Goal: Task Accomplishment & Management: Complete application form

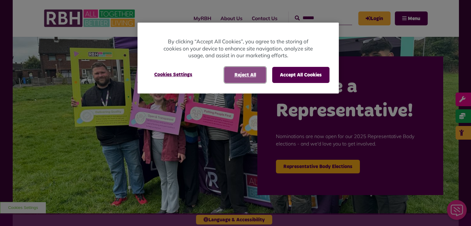
click at [255, 75] on button "Reject All" at bounding box center [245, 75] width 42 height 16
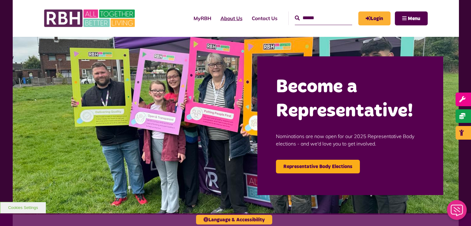
click at [216, 18] on link "About Us" at bounding box center [231, 18] width 31 height 17
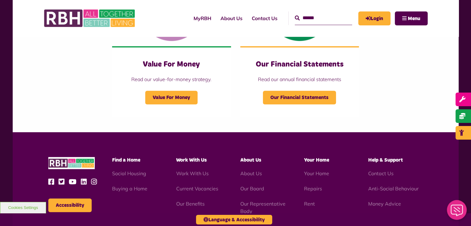
scroll to position [661, 0]
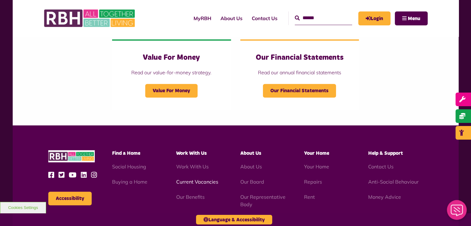
click at [203, 182] on link "Current Vacancies" at bounding box center [197, 182] width 42 height 6
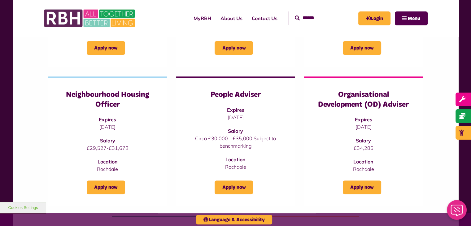
scroll to position [202, 0]
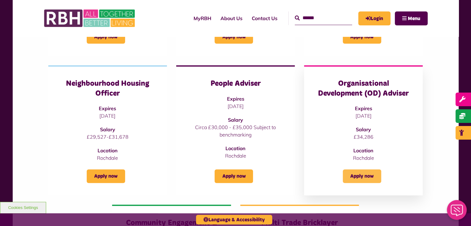
click at [359, 174] on link "Apply now" at bounding box center [362, 176] width 38 height 14
